Goal: Task Accomplishment & Management: Complete application form

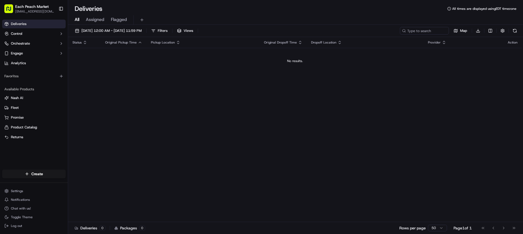
click at [41, 176] on html "Each Peach Market [EMAIL_ADDRESS][DOMAIN_NAME] Toggle Sidebar Deliveries Contro…" at bounding box center [261, 117] width 523 height 234
drag, startPoint x: 85, startPoint y: 184, endPoint x: 85, endPoint y: 188, distance: 3.8
click at [85, 184] on link "Delivery" at bounding box center [98, 184] width 61 height 10
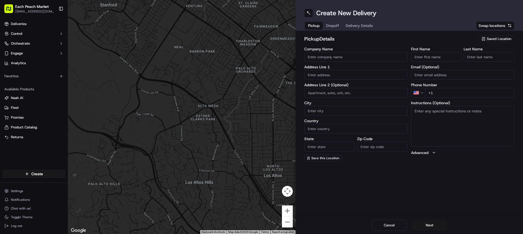
click at [505, 39] on span "Saved Location" at bounding box center [498, 38] width 24 height 5
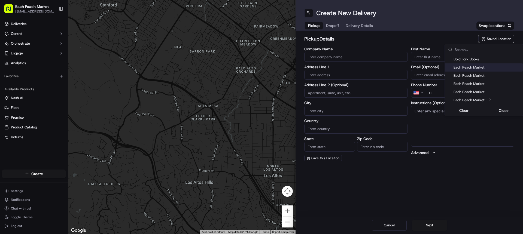
click at [475, 68] on span "Each Peach Market" at bounding box center [486, 67] width 67 height 5
type input "Each Peach Market"
type input "[US_STATE]"
type input "US"
type input "DC"
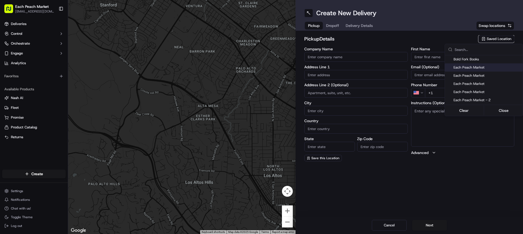
type input "20009"
type input "[PHONE_NUMBER]"
type input "[STREET_ADDRESS]"
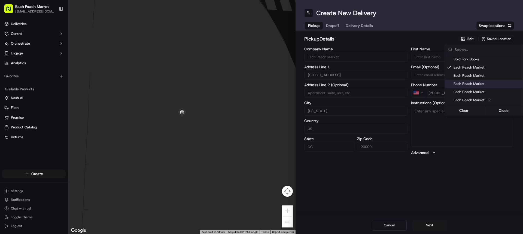
click at [426, 231] on html "Each Peach Market [EMAIL_ADDRESS][DOMAIN_NAME] Toggle Sidebar Deliveries Contro…" at bounding box center [261, 117] width 523 height 234
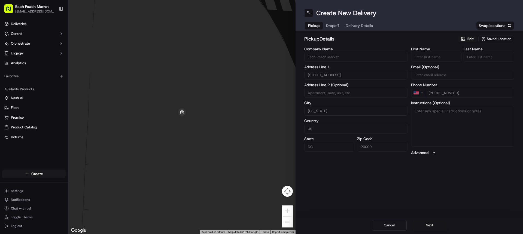
click at [427, 227] on button "Next" at bounding box center [429, 225] width 35 height 11
click at [428, 57] on input "First Name" at bounding box center [436, 57] width 51 height 10
paste input "[PERSON_NAME] [PERSON_NAME] (Bonstra Architects) [PERSON_NAME]"
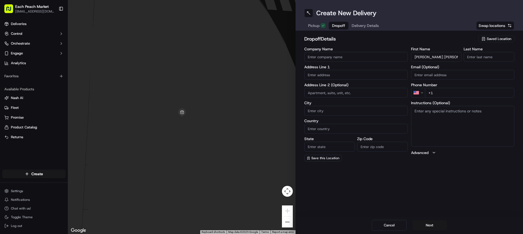
drag, startPoint x: 441, startPoint y: 57, endPoint x: 432, endPoint y: 59, distance: 8.6
click at [432, 59] on input "[PERSON_NAME] [PERSON_NAME] (Bonstra Architects) [PERSON_NAME]" at bounding box center [436, 57] width 51 height 10
type input "[PERSON_NAME]"
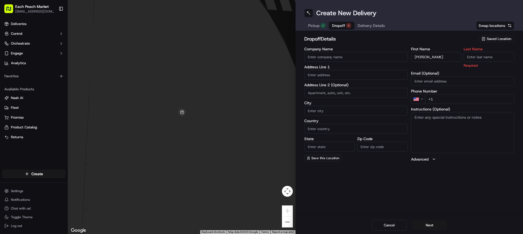
click at [374, 57] on input "Company Name" at bounding box center [355, 57] width 103 height 10
paste input "(Bonstra Architects)"
click at [310, 58] on input "(Bonstra Architects)" at bounding box center [355, 57] width 103 height 10
type input "Bonstra Architects"
drag, startPoint x: 431, startPoint y: 57, endPoint x: 463, endPoint y: 54, distance: 32.3
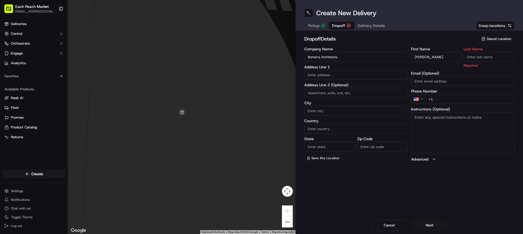
click at [461, 54] on input "[PERSON_NAME]" at bounding box center [436, 57] width 51 height 10
type input "[PERSON_NAME] [PERSON_NAME]"
click at [491, 53] on input "Last Name" at bounding box center [488, 57] width 51 height 10
paste input "[PERSON_NAME]"
click at [469, 58] on input "[PERSON_NAME]" at bounding box center [488, 57] width 51 height 10
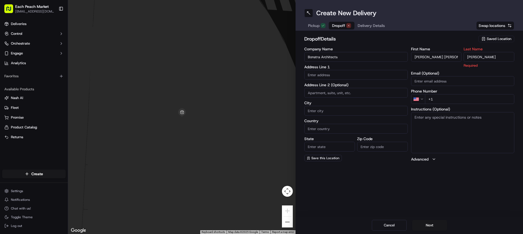
type input "[PERSON_NAME]"
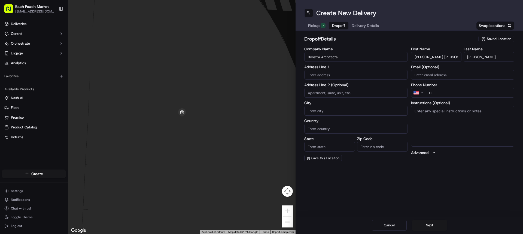
click at [327, 90] on input at bounding box center [355, 93] width 103 height 10
type input "[STREET_ADDRESS]"
click at [344, 93] on input "[STREET_ADDRESS]" at bounding box center [355, 93] width 103 height 10
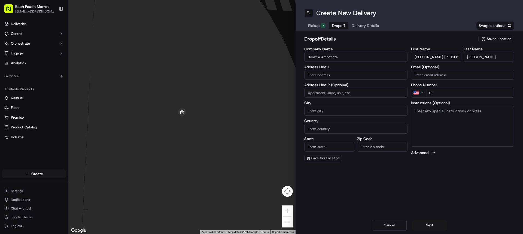
click at [324, 71] on input "text" at bounding box center [355, 75] width 103 height 10
paste input "[STREET_ADDRESS]"
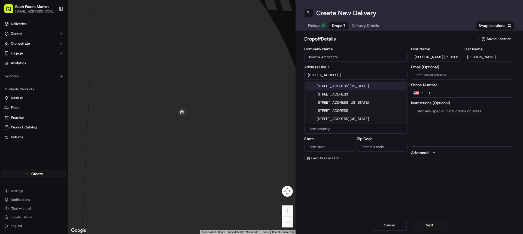
click at [328, 84] on div "[STREET_ADDRESS][US_STATE]" at bounding box center [355, 86] width 101 height 8
type input "[STREET_ADDRESS][US_STATE]"
type input "[US_STATE]"
type input "[GEOGRAPHIC_DATA]"
type input "DC"
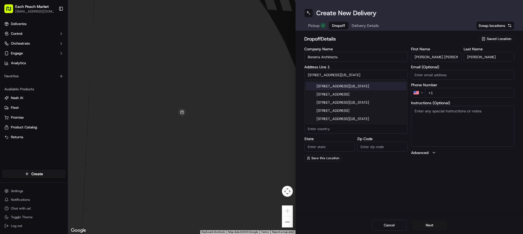
type input "20009"
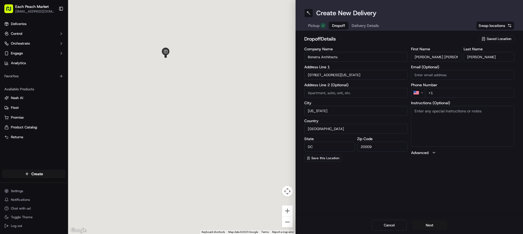
type input "[STREET_ADDRESS]"
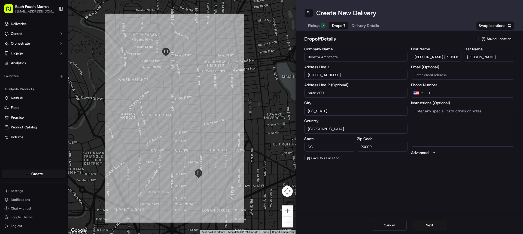
type input "Suite 300"
click at [454, 90] on input "+1" at bounding box center [470, 93] width 90 height 10
paste input "[PHONE_NUMBER]"
type input "[PHONE_NUMBER]"
click at [471, 130] on textarea "Instructions (Optional)" at bounding box center [462, 126] width 103 height 41
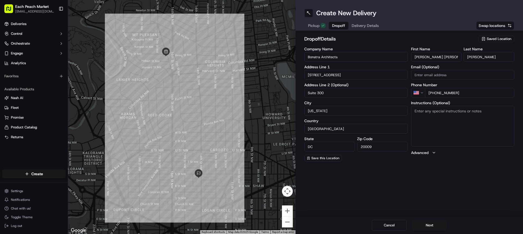
paste textarea "Bonstra | Haresign ARCHITECTS"
type textarea "Bonstra | Haresign ARCHITECTS"
click at [433, 228] on button "Next" at bounding box center [429, 225] width 35 height 11
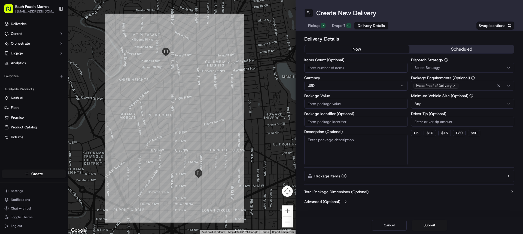
click at [437, 42] on h2 "Delivery Details" at bounding box center [409, 39] width 210 height 8
click at [436, 52] on button "scheduled" at bounding box center [461, 49] width 105 height 8
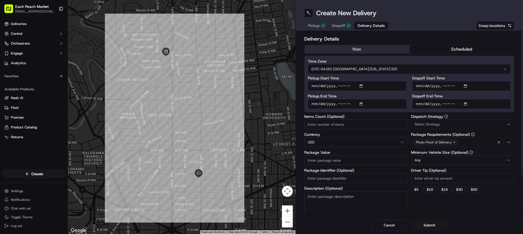
click at [399, 85] on input "Pickup Start Time" at bounding box center [357, 86] width 99 height 10
click at [367, 88] on input "Pickup Start Time" at bounding box center [357, 86] width 99 height 10
click at [399, 86] on input "Pickup Start Time" at bounding box center [357, 86] width 99 height 10
click at [341, 86] on input "Pickup Start Time" at bounding box center [357, 86] width 99 height 10
click at [343, 87] on input "Pickup Start Time" at bounding box center [357, 86] width 99 height 10
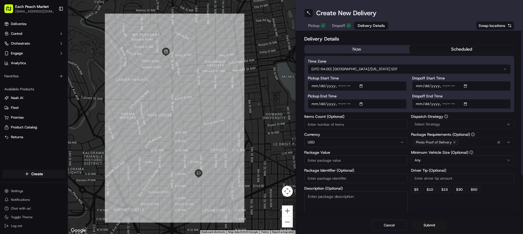
click at [343, 87] on input "Pickup Start Time" at bounding box center [357, 86] width 99 height 10
click at [354, 87] on input "Pickup Start Time" at bounding box center [357, 86] width 99 height 10
click at [344, 88] on input "Pickup Start Time" at bounding box center [357, 86] width 99 height 10
click at [405, 88] on input "Pickup Start Time" at bounding box center [357, 86] width 99 height 10
click at [400, 87] on input "Pickup Start Time" at bounding box center [357, 86] width 99 height 10
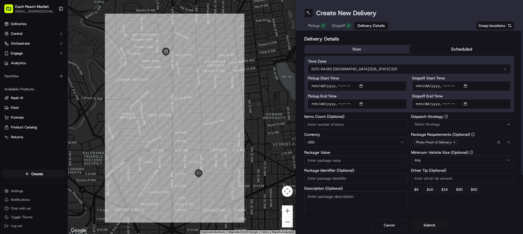
click at [366, 87] on input "Pickup Start Time" at bounding box center [357, 86] width 99 height 10
click at [341, 88] on input "Pickup Start Time" at bounding box center [357, 86] width 99 height 10
type input "[DATE]T15:30"
click at [335, 126] on input "Items Count (Optional)" at bounding box center [355, 125] width 103 height 10
type input "2"
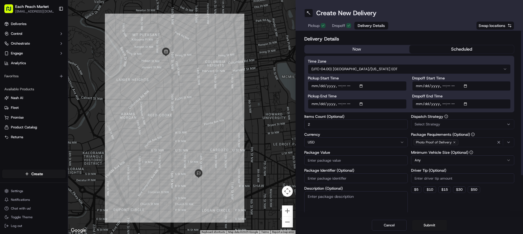
click at [329, 163] on input "Package Value" at bounding box center [355, 160] width 103 height 10
type input "200"
click at [425, 193] on button "$ 10" at bounding box center [429, 189] width 13 height 7
type input "10"
click at [428, 161] on html "Each Peach Market [EMAIL_ADDRESS][DOMAIN_NAME] Toggle Sidebar Deliveries Contro…" at bounding box center [261, 117] width 523 height 234
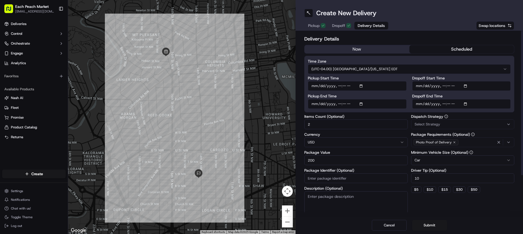
click at [422, 122] on button "Select Strategy" at bounding box center [462, 125] width 103 height 10
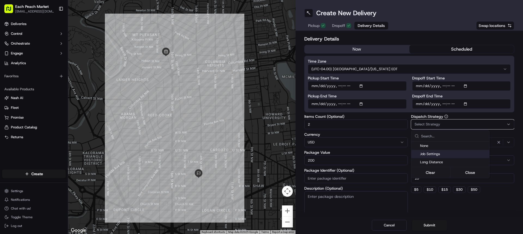
click at [428, 153] on span "Job Settings" at bounding box center [453, 154] width 67 height 5
click at [419, 228] on html "Each Peach Market [EMAIL_ADDRESS][DOMAIN_NAME] Toggle Sidebar Deliveries Contro…" at bounding box center [261, 117] width 523 height 234
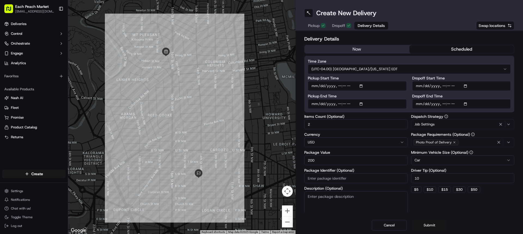
click at [421, 227] on button "Submit" at bounding box center [429, 225] width 35 height 11
